Goal: Task Accomplishment & Management: Complete application form

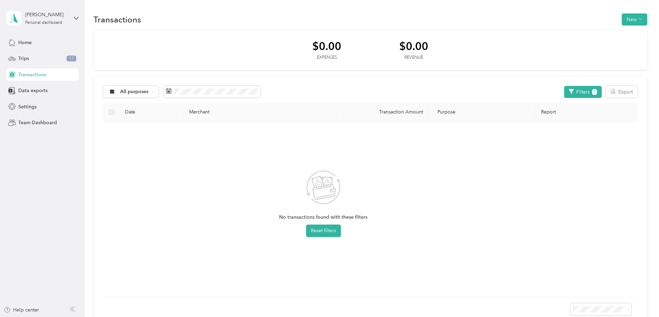
click at [37, 77] on span "Transactions" at bounding box center [32, 74] width 28 height 7
click at [622, 18] on button "New" at bounding box center [635, 19] width 26 height 12
click at [564, 94] on button "Filters 1" at bounding box center [583, 92] width 38 height 12
click at [494, 208] on button "Reset" at bounding box center [495, 208] width 21 height 12
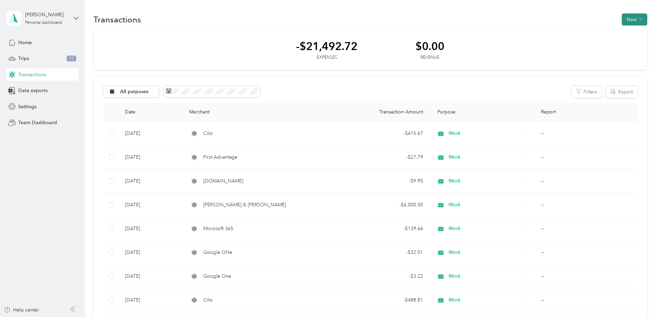
click at [622, 17] on button "New" at bounding box center [635, 19] width 26 height 12
click at [582, 31] on span "Expense" at bounding box center [585, 32] width 19 height 7
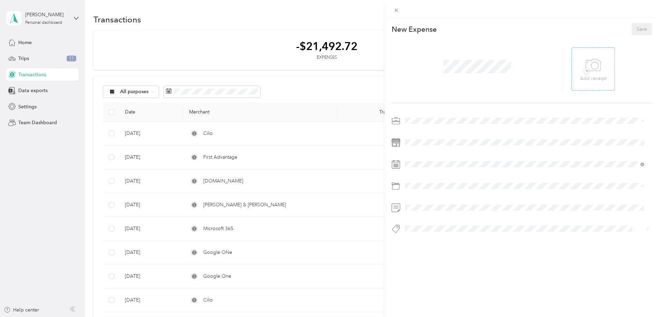
click at [585, 71] on span "+" at bounding box center [587, 70] width 5 height 5
click at [427, 131] on div "Work" at bounding box center [525, 132] width 234 height 7
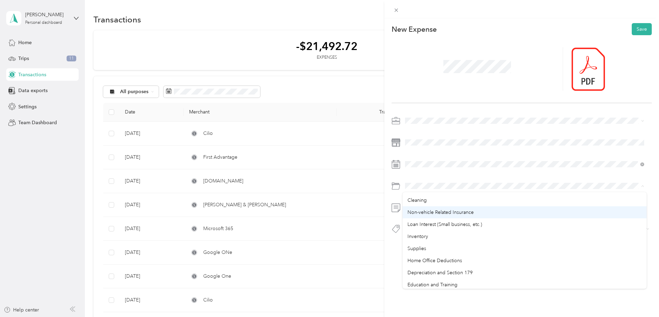
scroll to position [380, 0]
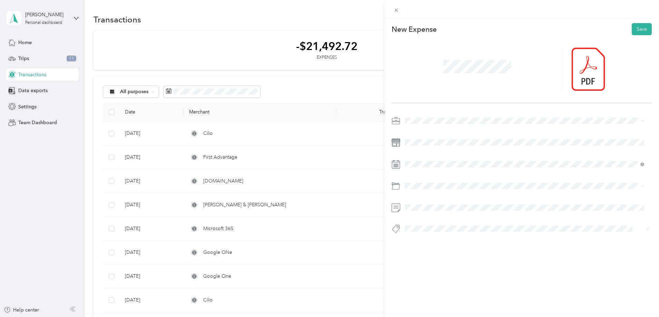
click at [493, 233] on div "Supplies" at bounding box center [525, 236] width 234 height 7
click at [637, 28] on button "Save" at bounding box center [642, 29] width 20 height 12
